Goal: Information Seeking & Learning: Learn about a topic

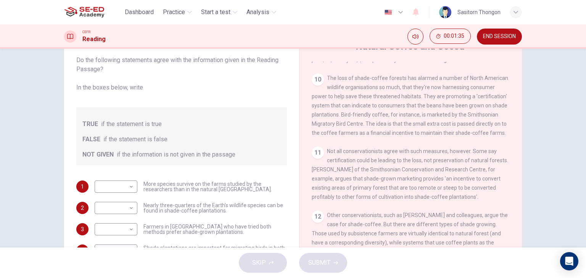
scroll to position [96, 0]
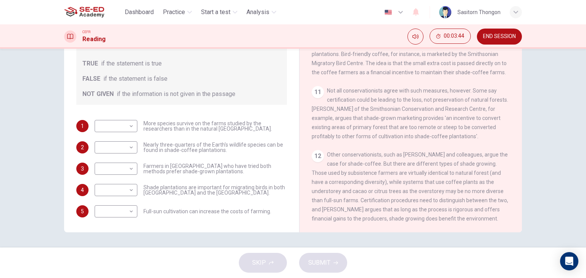
click at [520, 193] on div "Questions 1 - 5 Do the following statements agree with the information given in…" at bounding box center [293, 100] width 482 height 265
drag, startPoint x: 517, startPoint y: 191, endPoint x: 517, endPoint y: 208, distance: 16.4
click at [517, 208] on div "CLICK TO ZOOM Click to Zoom 1 What's the connection between your morning coffee…" at bounding box center [415, 116] width 208 height 231
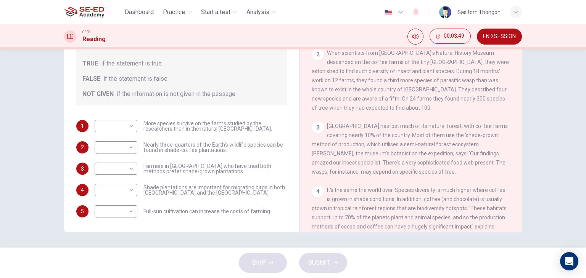
scroll to position [0, 0]
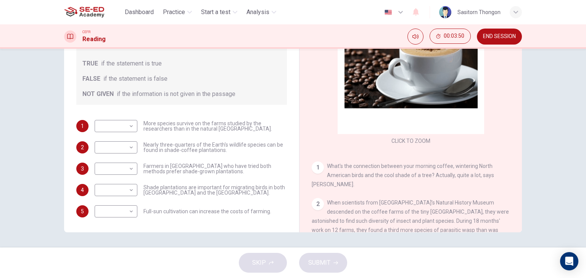
drag, startPoint x: 517, startPoint y: 208, endPoint x: 534, endPoint y: 21, distance: 187.2
click at [534, 21] on div "Dashboard Practice Start a test Analysis English en ​ Sasitorn Thongon CEFR Rea…" at bounding box center [293, 139] width 586 height 278
click at [517, 13] on icon "button" at bounding box center [515, 12] width 5 height 5
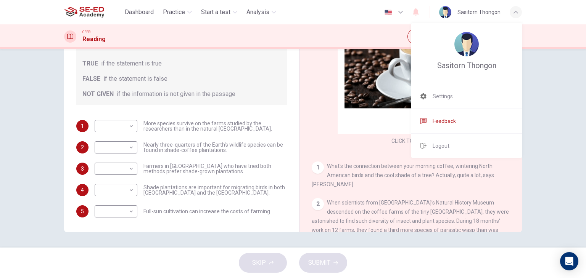
click at [448, 123] on span "Feedback" at bounding box center [443, 121] width 23 height 9
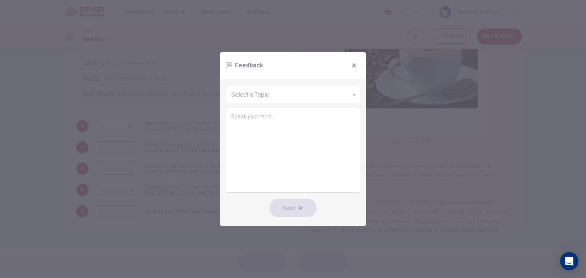
click at [353, 65] on icon "button" at bounding box center [354, 66] width 4 height 4
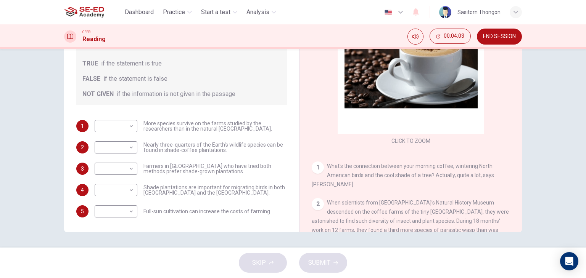
click at [71, 35] on icon at bounding box center [70, 37] width 6 height 6
click at [567, 255] on div "Open Intercom Messenger" at bounding box center [569, 262] width 20 height 20
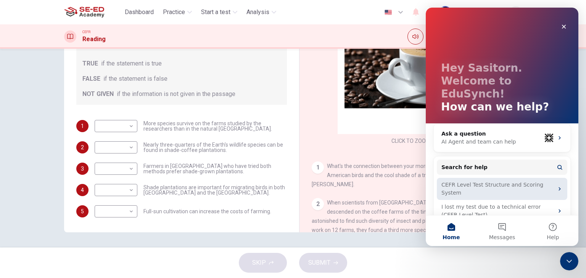
click at [560, 186] on icon "Intercom messenger" at bounding box center [559, 189] width 6 height 6
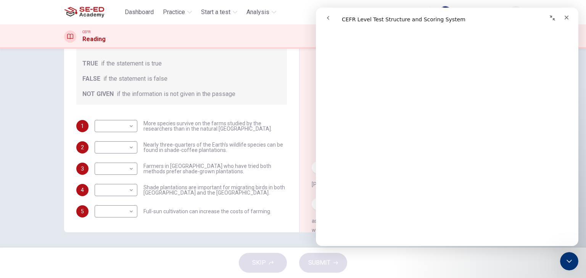
scroll to position [38, 0]
click at [566, 18] on icon "Close" at bounding box center [566, 18] width 4 height 4
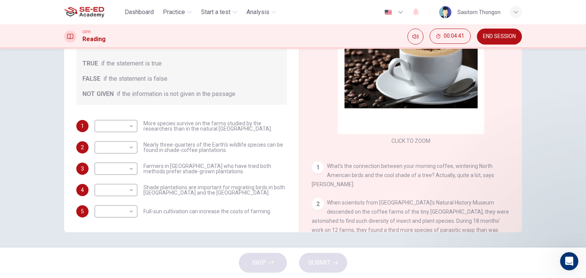
scroll to position [0, 0]
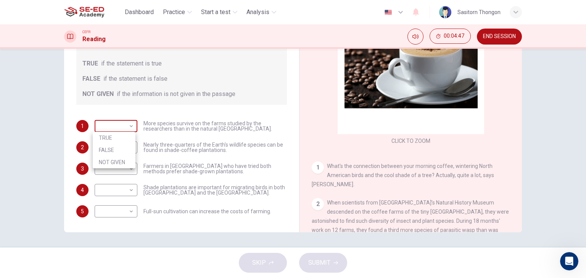
click at [132, 128] on body "This site uses cookies, as explained in our Privacy Policy . If you agree to th…" at bounding box center [293, 139] width 586 height 278
click at [190, 144] on div at bounding box center [293, 139] width 586 height 278
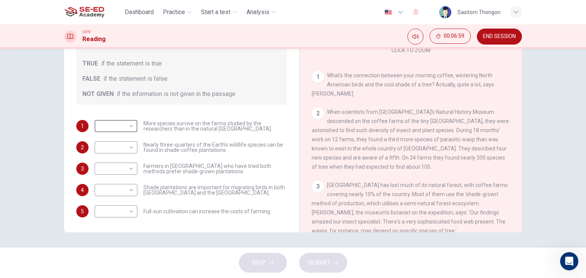
scroll to position [92, 0]
drag, startPoint x: 411, startPoint y: 142, endPoint x: 327, endPoint y: 152, distance: 84.5
click at [327, 152] on div at bounding box center [293, 139] width 586 height 278
click at [278, 119] on div "Questions 1 - 5 Do the following statements agree with the information given in…" at bounding box center [181, 95] width 223 height 259
click at [128, 127] on body "This site uses cookies, as explained in our Privacy Policy . If you agree to th…" at bounding box center [293, 139] width 586 height 278
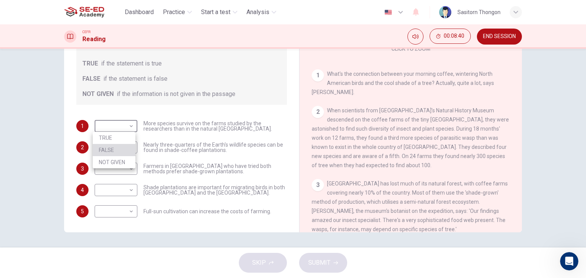
click at [114, 149] on li "FALSE" at bounding box center [114, 150] width 43 height 12
type input "FALSE"
drag, startPoint x: 517, startPoint y: 74, endPoint x: 520, endPoint y: 106, distance: 32.9
click at [520, 106] on div "Questions 1 - 5 Do the following statements agree with the information given in…" at bounding box center [293, 100] width 482 height 265
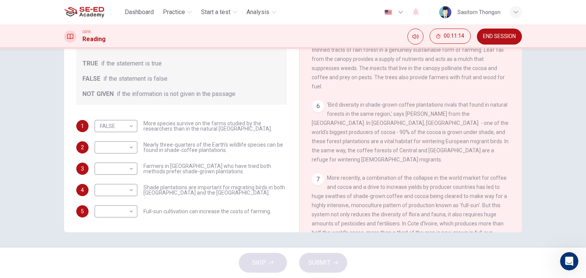
drag, startPoint x: 545, startPoint y: 142, endPoint x: 543, endPoint y: 226, distance: 84.3
click at [543, 226] on div "Questions 1 - 5 Do the following statements agree with the information given in…" at bounding box center [293, 148] width 586 height 199
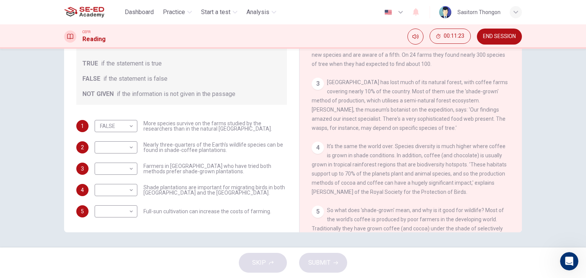
scroll to position [187, 0]
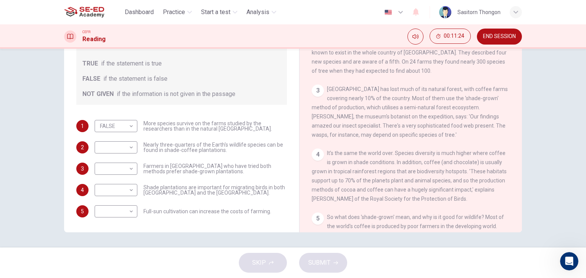
click at [512, 72] on div "CLICK TO ZOOM Click to Zoom 1 What's the connection between your morning coffee…" at bounding box center [415, 116] width 208 height 231
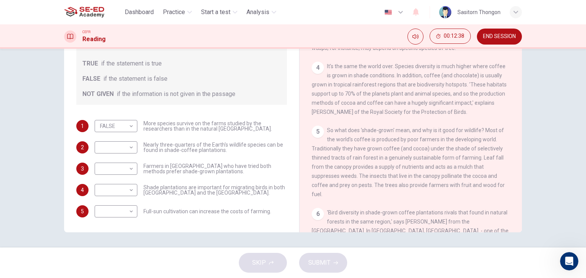
scroll to position [279, 0]
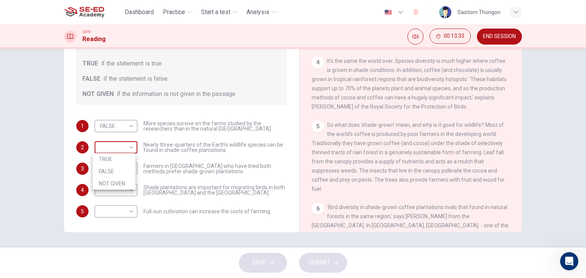
click at [130, 148] on body "This site uses cookies, as explained in our Privacy Policy . If you agree to th…" at bounding box center [293, 139] width 586 height 278
click at [116, 160] on li "TRUE" at bounding box center [114, 159] width 43 height 12
type input "TRUE"
click at [381, 135] on div "5 So what does 'shade-grown' mean, and why is it good for wildlife? Most of the…" at bounding box center [410, 156] width 198 height 73
click at [365, 193] on div "5 So what does 'shade-grown' mean, and why is it good for wildlife? Most of the…" at bounding box center [410, 156] width 198 height 73
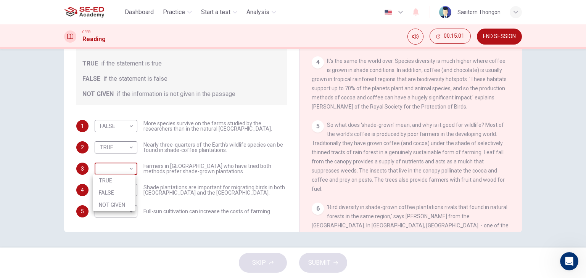
click at [129, 168] on body "This site uses cookies, as explained in our Privacy Policy . If you agree to th…" at bounding box center [293, 139] width 586 height 278
click at [120, 186] on li "TRUE" at bounding box center [114, 181] width 43 height 12
type input "TRUE"
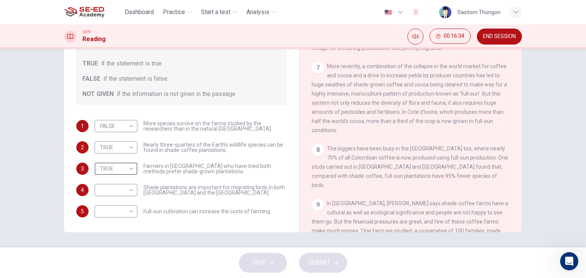
scroll to position [501, 0]
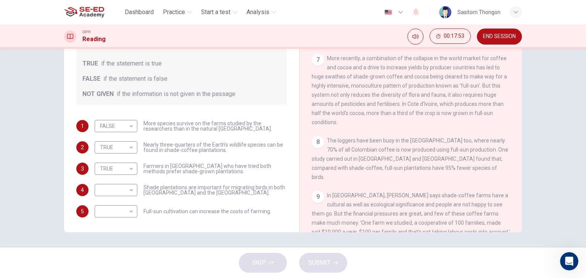
click at [404, 127] on div "7 More recently, a combination of the collapse in the world market for coffee a…" at bounding box center [410, 90] width 198 height 73
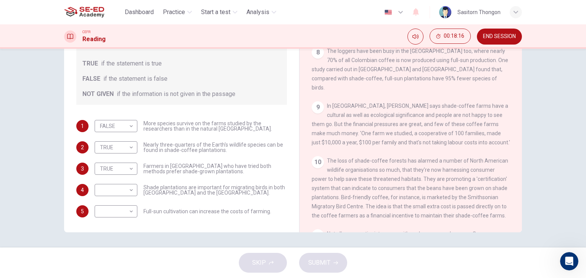
scroll to position [592, 0]
click at [131, 191] on body "This site uses cookies, as explained in our Privacy Policy . If you agree to th…" at bounding box center [293, 139] width 586 height 278
click at [120, 205] on li "TRUE" at bounding box center [114, 202] width 43 height 12
type input "TRUE"
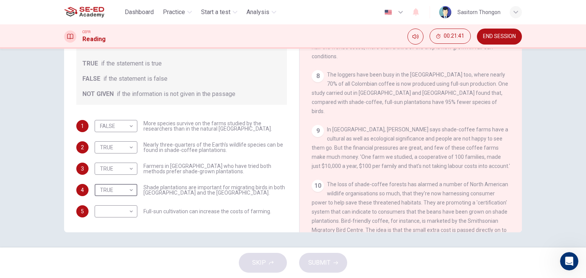
scroll to position [566, 0]
drag, startPoint x: 512, startPoint y: 161, endPoint x: 517, endPoint y: 209, distance: 47.9
click at [517, 209] on div "CLICK TO ZOOM Click to Zoom 1 What's the connection between your morning coffee…" at bounding box center [415, 116] width 208 height 231
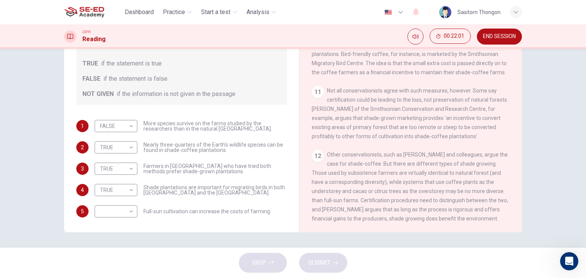
drag, startPoint x: 444, startPoint y: 206, endPoint x: 389, endPoint y: 232, distance: 60.4
click at [389, 232] on div "CLICK TO ZOOM Click to Zoom 1 What's the connection between your morning coffee…" at bounding box center [415, 116] width 208 height 231
click at [128, 211] on body "This site uses cookies, as explained in our Privacy Policy . If you agree to th…" at bounding box center [293, 139] width 586 height 278
click at [115, 231] on li "FALSE" at bounding box center [114, 235] width 43 height 12
type input "FALSE"
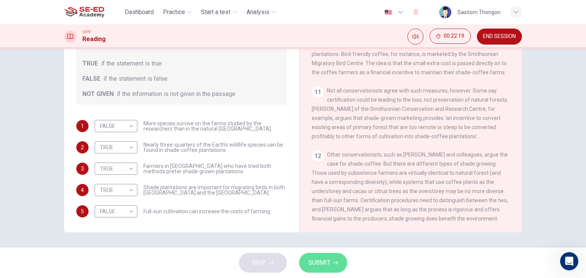
click at [330, 260] on button "SUBMIT" at bounding box center [323, 263] width 48 height 20
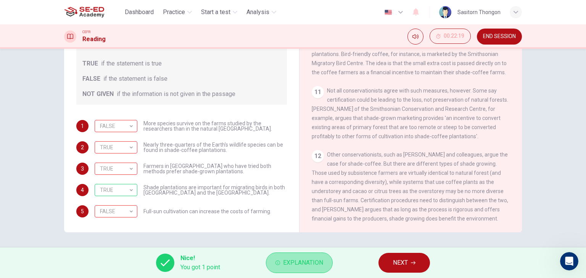
click at [308, 268] on span "Explanation" at bounding box center [303, 263] width 40 height 11
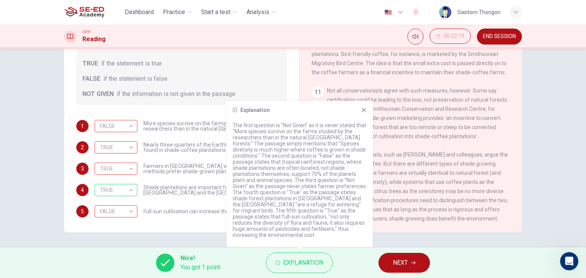
click at [279, 163] on p "The first question is "Not Given" as it is never stated that "More species surv…" at bounding box center [300, 180] width 134 height 116
click at [359, 240] on div "Explanation The first question is "Not Given" as it is never stated that "More …" at bounding box center [299, 174] width 146 height 146
click at [362, 113] on icon at bounding box center [364, 110] width 6 height 6
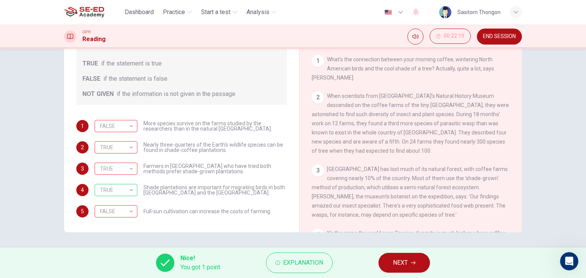
scroll to position [106, 0]
drag, startPoint x: 326, startPoint y: 58, endPoint x: 398, endPoint y: 121, distance: 95.7
click at [398, 121] on div "CLICK TO ZOOM Click to Zoom 1 What's the connection between your morning coffee…" at bounding box center [415, 116] width 208 height 231
